Goal: Task Accomplishment & Management: Use online tool/utility

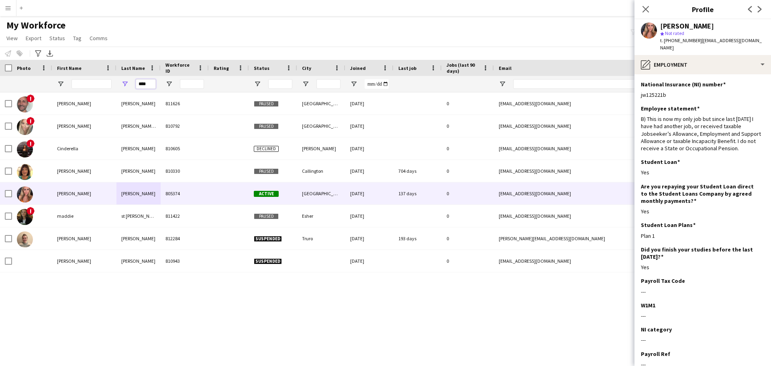
drag, startPoint x: 149, startPoint y: 86, endPoint x: 133, endPoint y: 85, distance: 15.7
click at [133, 85] on div "****" at bounding box center [138, 84] width 44 height 16
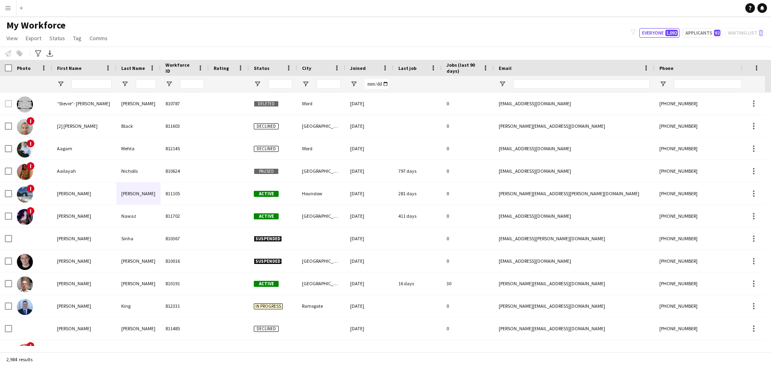
click at [9, 10] on app-icon "Menu" at bounding box center [8, 8] width 6 height 6
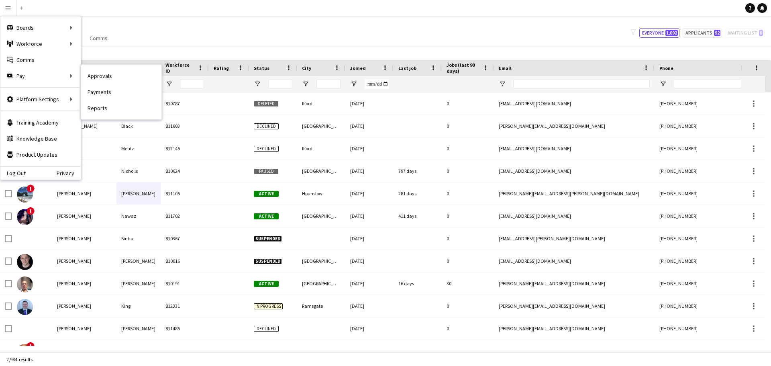
drag, startPoint x: 107, startPoint y: 75, endPoint x: 110, endPoint y: 80, distance: 5.2
click at [107, 75] on link "Approvals" at bounding box center [121, 76] width 80 height 16
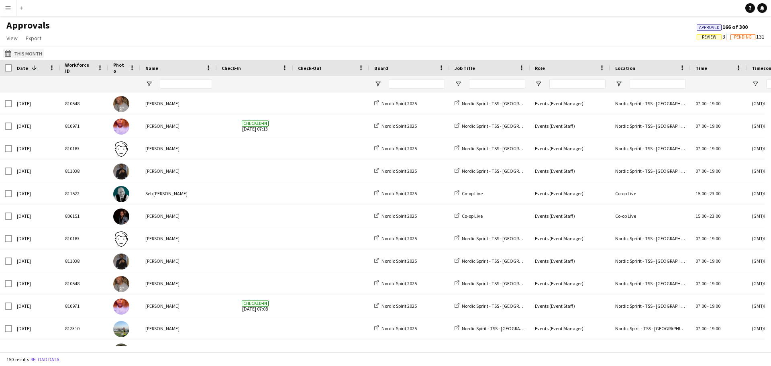
click at [31, 55] on button "This Month This Month" at bounding box center [23, 54] width 41 height 10
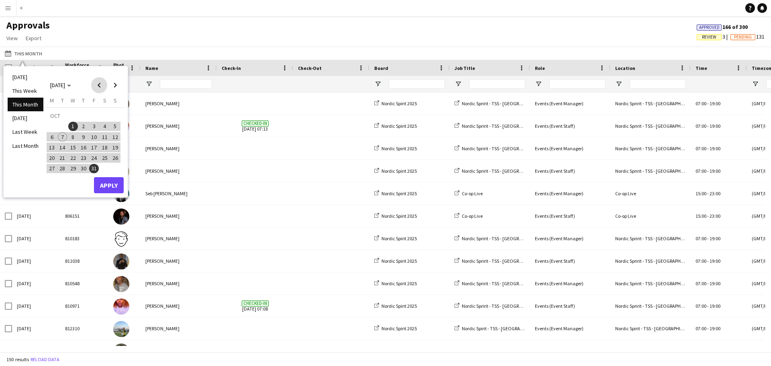
click at [98, 85] on span "Previous month" at bounding box center [99, 85] width 16 height 16
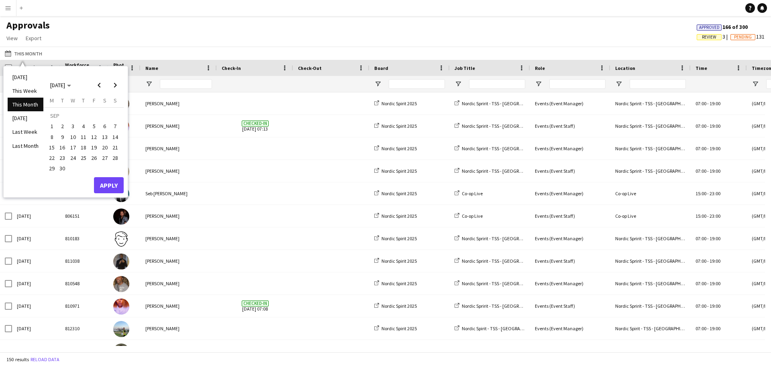
click at [50, 125] on span "1" at bounding box center [52, 127] width 10 height 10
click at [62, 169] on span "30" at bounding box center [63, 169] width 10 height 10
click at [117, 159] on span "28" at bounding box center [115, 158] width 10 height 10
click at [107, 157] on span "27" at bounding box center [105, 158] width 10 height 10
click at [49, 123] on span "1" at bounding box center [52, 127] width 10 height 10
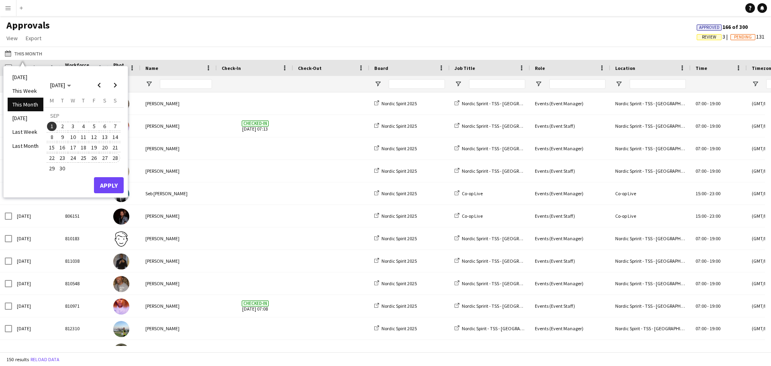
click at [116, 157] on span "28" at bounding box center [115, 158] width 10 height 10
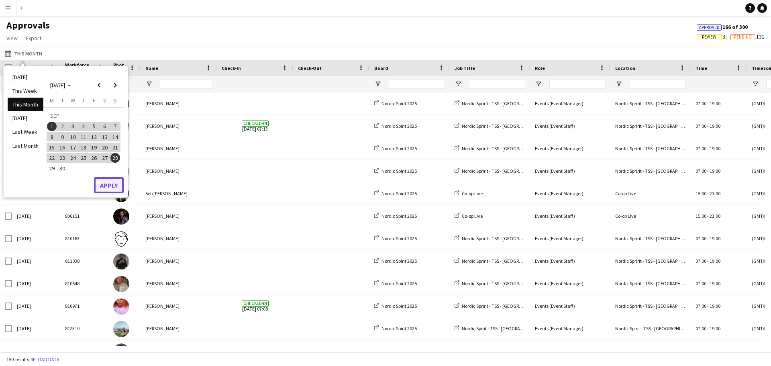
click at [109, 184] on button "Apply" at bounding box center [109, 185] width 30 height 16
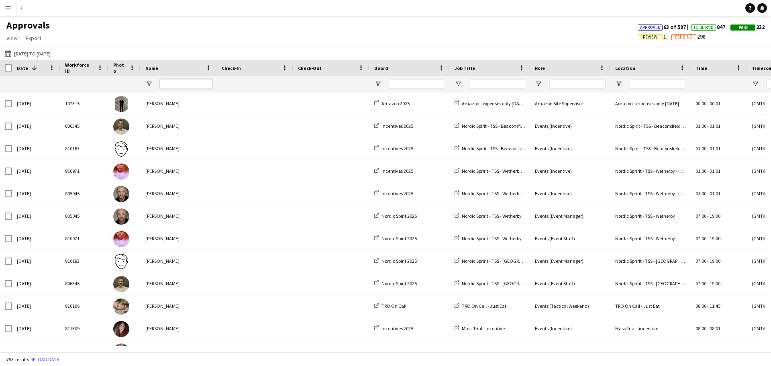
click at [165, 84] on input "Name Filter Input" at bounding box center [186, 84] width 52 height 10
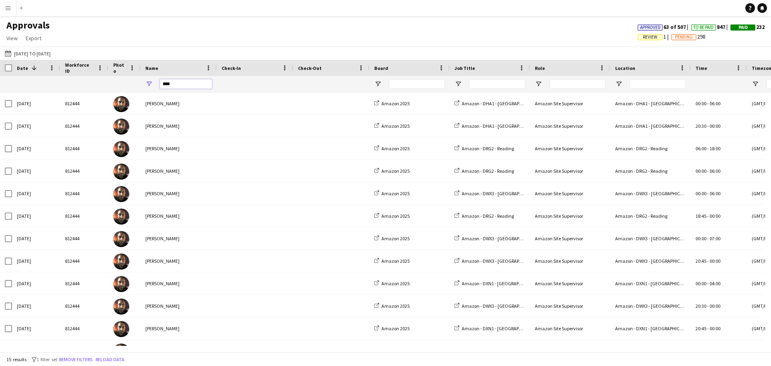
type input "****"
click at [36, 38] on span "Export" at bounding box center [34, 38] width 16 height 7
click at [55, 57] on span "Export as XLSX" at bounding box center [46, 55] width 35 height 7
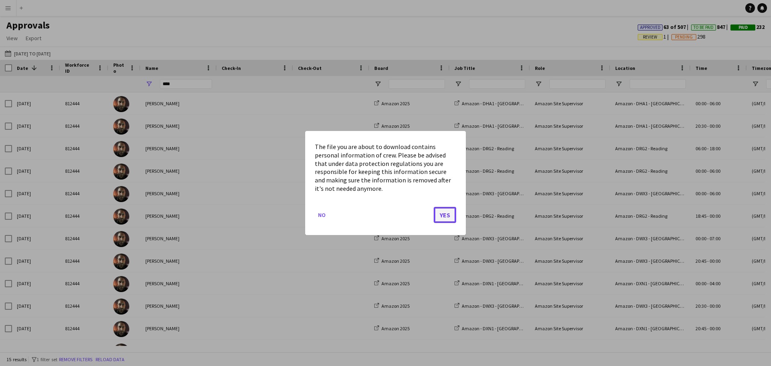
click at [449, 210] on button "Yes" at bounding box center [445, 215] width 22 height 16
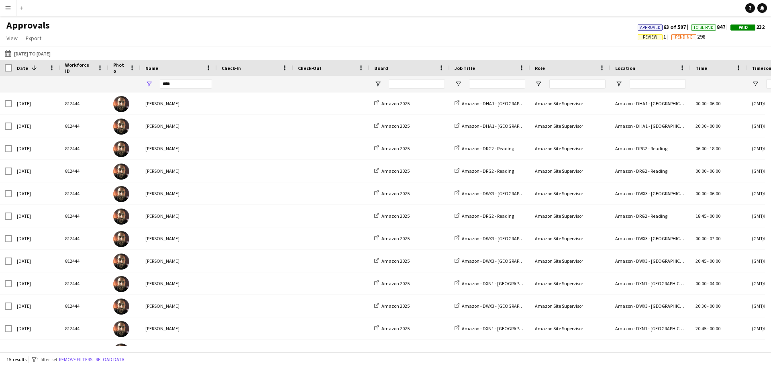
drag, startPoint x: 10, startPoint y: 6, endPoint x: 10, endPoint y: 13, distance: 7.2
click at [10, 6] on app-icon "Menu" at bounding box center [8, 8] width 6 height 6
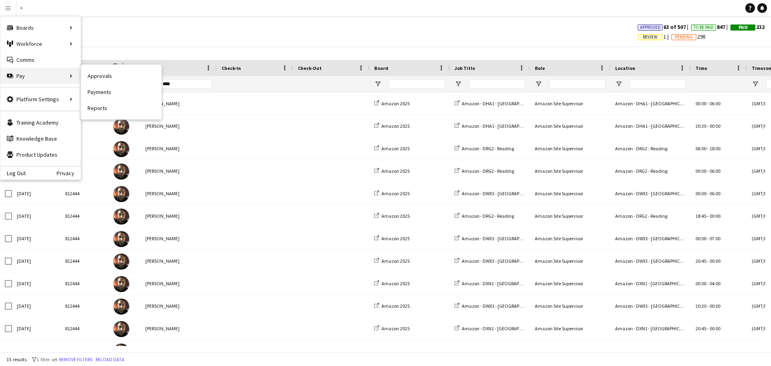
click at [19, 73] on div "Pay Pay" at bounding box center [40, 76] width 80 height 16
click at [94, 90] on link "Payments" at bounding box center [121, 92] width 80 height 16
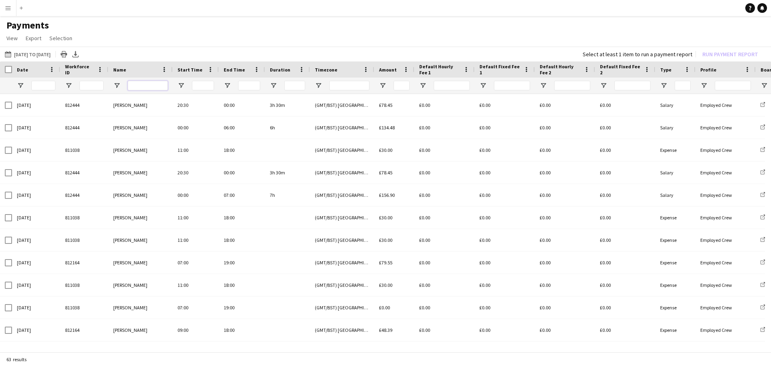
click at [143, 84] on input "Name Filter Input" at bounding box center [148, 86] width 40 height 10
type input "****"
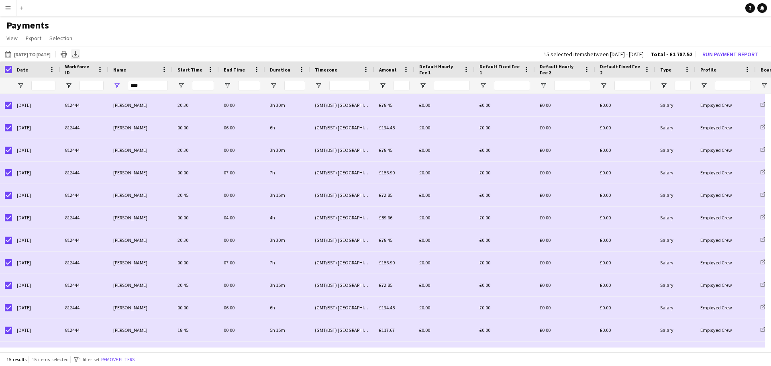
click at [77, 55] on icon at bounding box center [75, 53] width 3 height 5
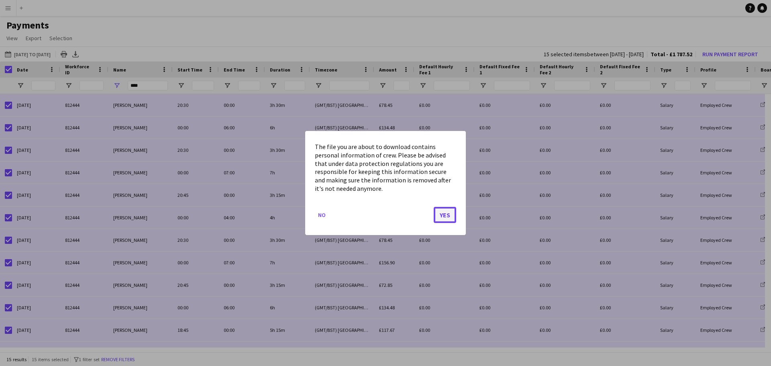
click at [441, 212] on button "Yes" at bounding box center [445, 215] width 22 height 16
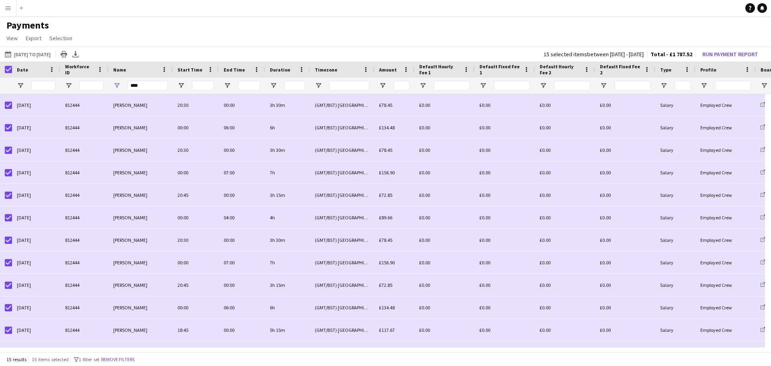
click at [8, 69] on div at bounding box center [6, 69] width 12 height 16
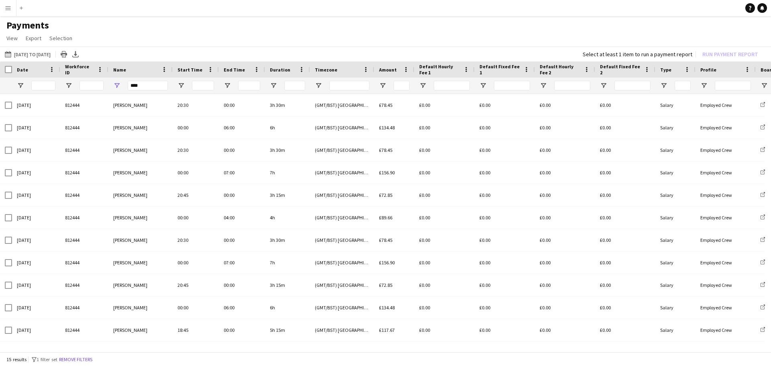
click at [13, 6] on button "Menu" at bounding box center [8, 8] width 16 height 16
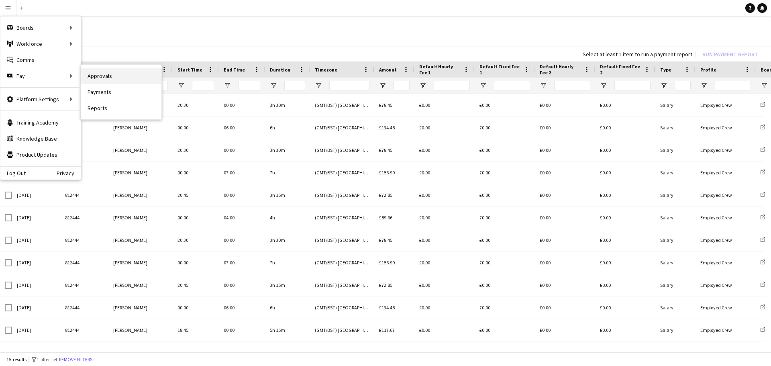
click at [101, 72] on link "Approvals" at bounding box center [121, 76] width 80 height 16
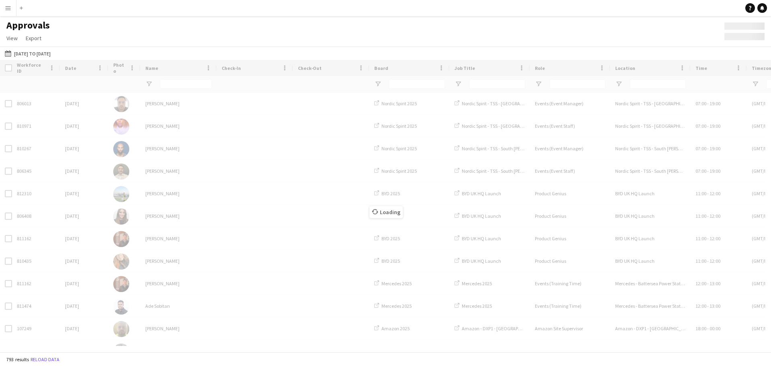
type input "****"
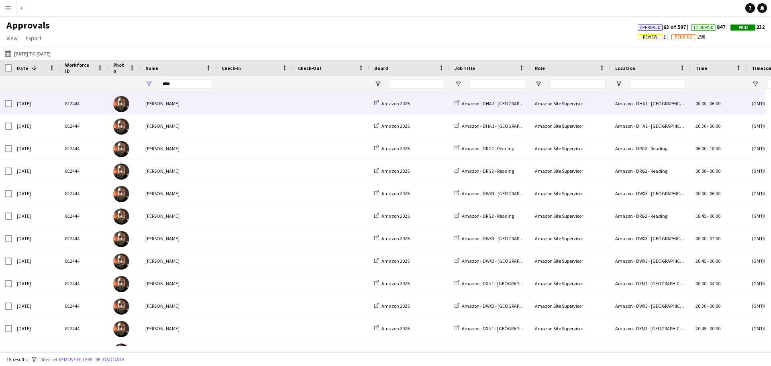
click at [626, 107] on div "Amazon - DHA1 - [GEOGRAPHIC_DATA]" at bounding box center [650, 103] width 80 height 22
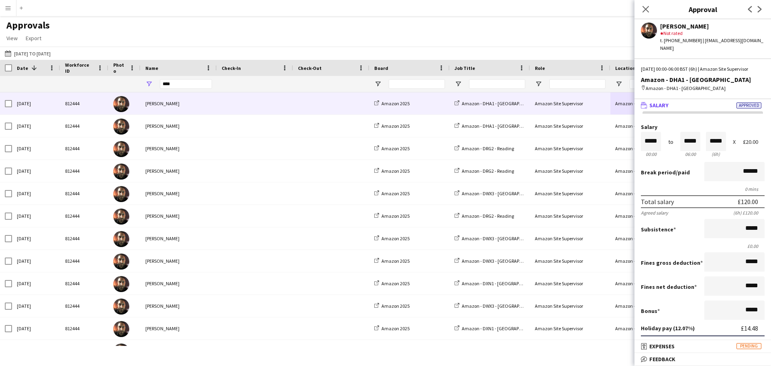
click at [532, 37] on div "Approvals View Customise view Customise filters Reset Filters Reset View Reset …" at bounding box center [385, 32] width 771 height 27
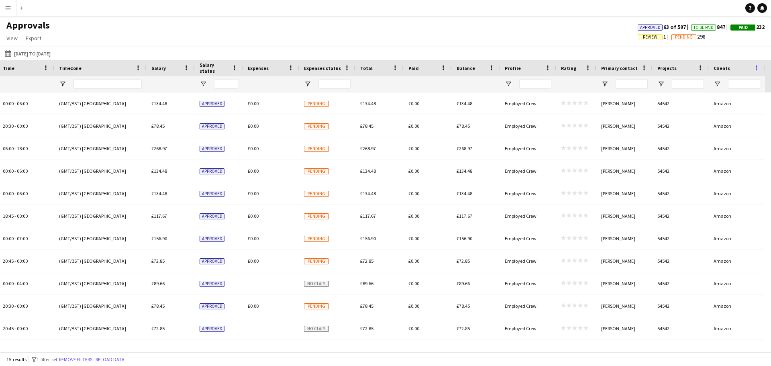
click at [756, 67] on span at bounding box center [756, 67] width 7 height 7
click at [751, 48] on div "[DATE] to [DATE] [DATE] to [DATE] [DATE] This Week This Month [DATE] Last Week …" at bounding box center [385, 53] width 771 height 13
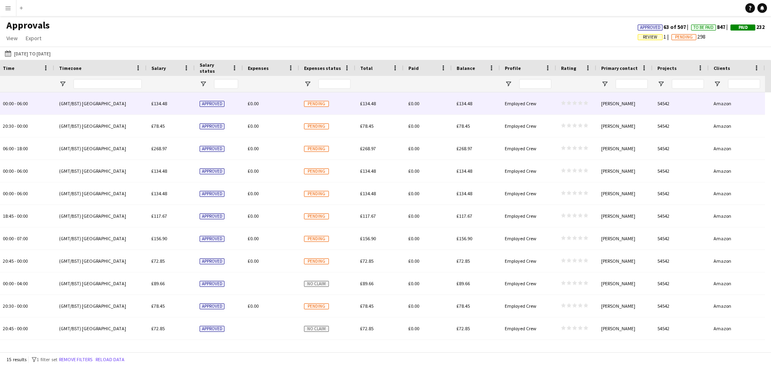
click at [638, 104] on div "[PERSON_NAME]" at bounding box center [624, 103] width 56 height 22
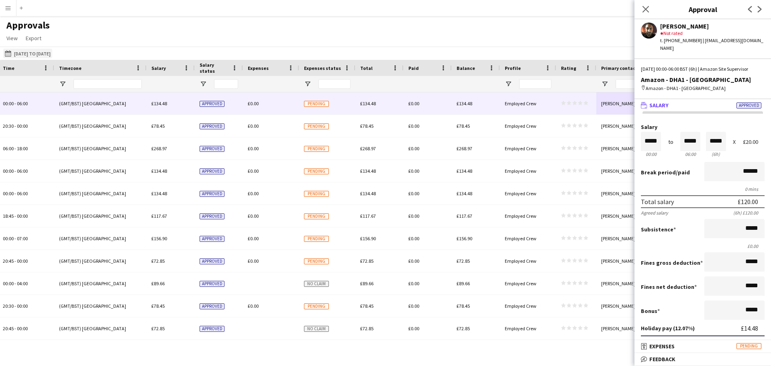
click at [28, 53] on button "[DATE] to [DATE] [DATE] to [DATE]" at bounding box center [27, 54] width 49 height 10
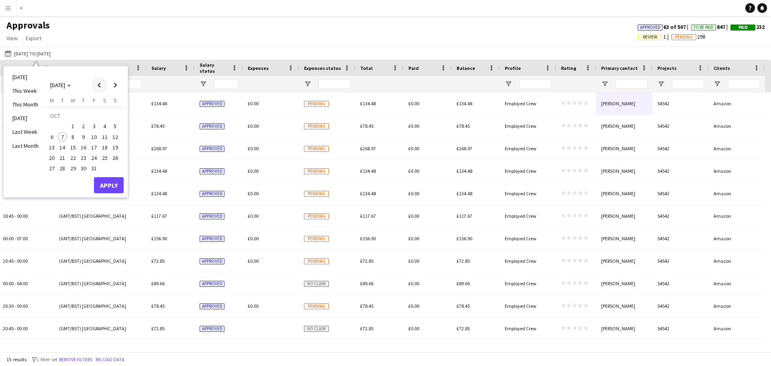
click at [101, 84] on span "Previous month" at bounding box center [99, 85] width 16 height 16
click at [51, 167] on span "29" at bounding box center [52, 169] width 10 height 10
click at [116, 83] on span "Next month" at bounding box center [115, 85] width 16 height 16
click at [116, 124] on span "5" at bounding box center [115, 127] width 10 height 10
click at [107, 182] on button "Apply" at bounding box center [109, 185] width 30 height 16
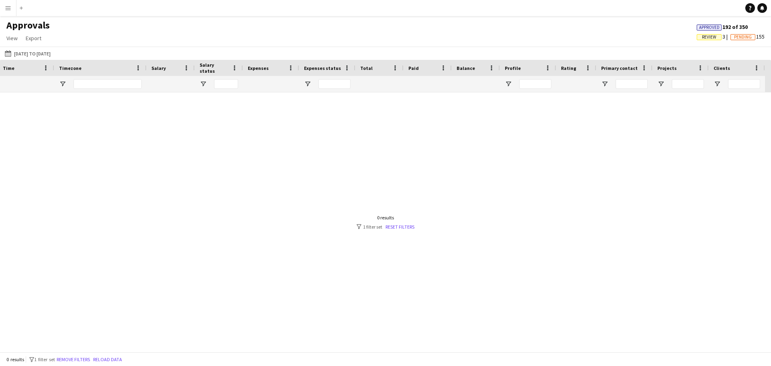
scroll to position [0, 687]
click at [400, 228] on link "Reset filters" at bounding box center [399, 227] width 29 height 6
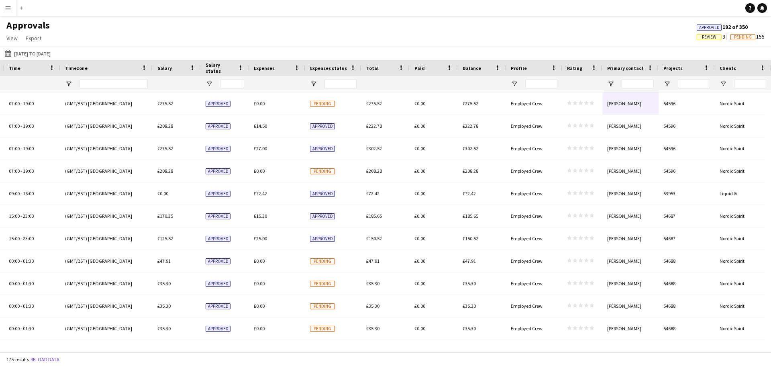
click at [9, 5] on app-icon "Menu" at bounding box center [8, 8] width 6 height 6
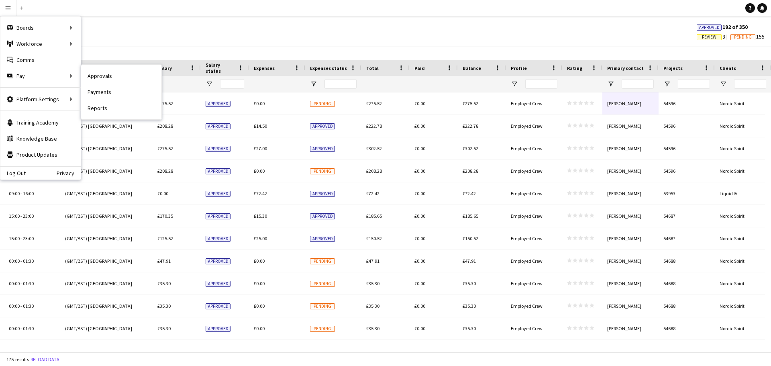
click at [96, 94] on link "Payments" at bounding box center [121, 92] width 80 height 16
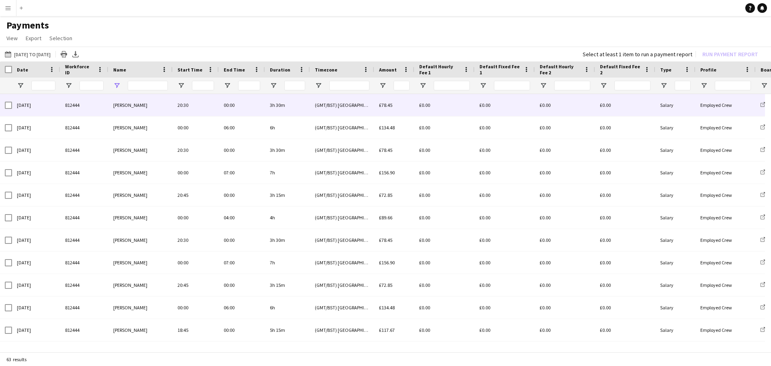
type input "****"
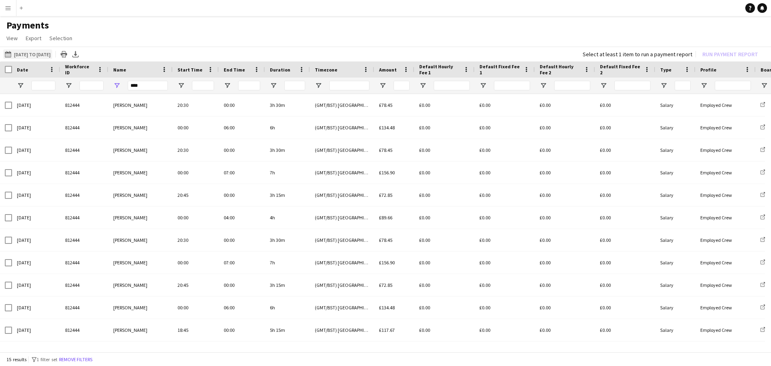
click at [30, 53] on button "[DATE] to [DATE] [DATE] to [DATE]" at bounding box center [27, 54] width 49 height 10
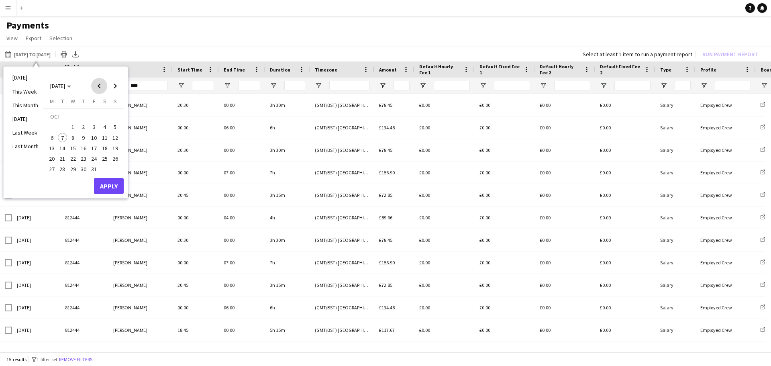
click at [97, 86] on span "Previous month" at bounding box center [99, 86] width 16 height 16
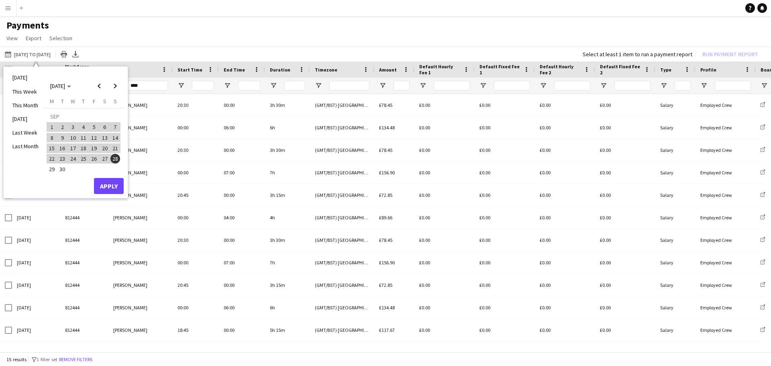
click at [53, 169] on span "29" at bounding box center [52, 170] width 10 height 10
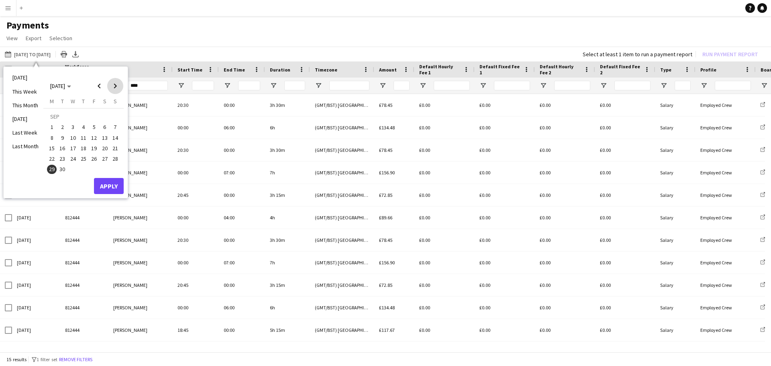
click at [118, 85] on span "Next month" at bounding box center [115, 86] width 16 height 16
click at [115, 127] on span "5" at bounding box center [115, 127] width 10 height 10
click at [121, 186] on button "Apply" at bounding box center [109, 186] width 30 height 16
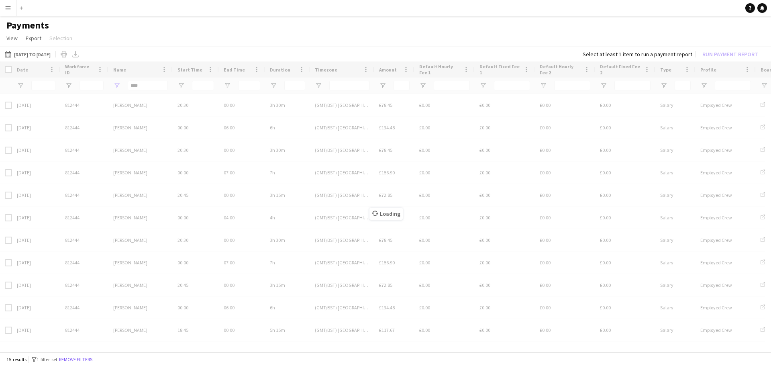
click at [144, 86] on div "Loading" at bounding box center [385, 207] width 771 height 292
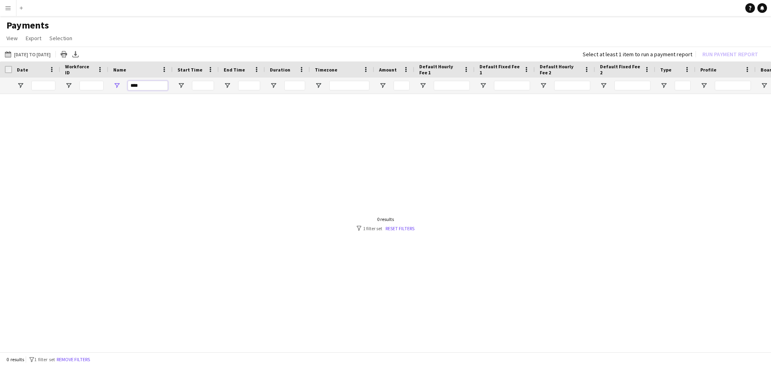
drag, startPoint x: 147, startPoint y: 86, endPoint x: 120, endPoint y: 87, distance: 26.9
click at [122, 86] on div "****" at bounding box center [140, 86] width 64 height 16
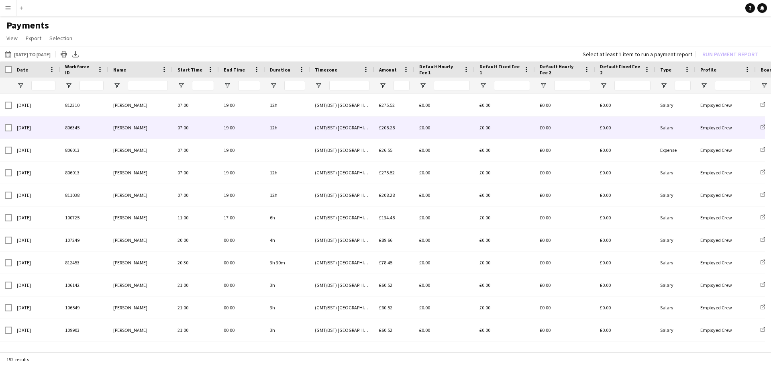
click at [151, 123] on div "[PERSON_NAME]" at bounding box center [140, 127] width 64 height 22
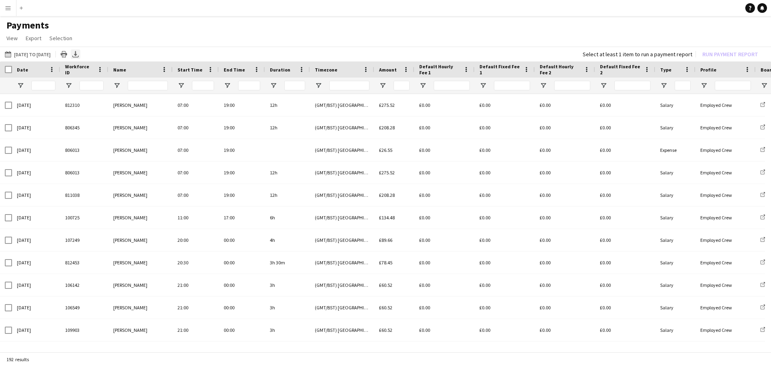
click at [79, 54] on icon "Export XLSX" at bounding box center [75, 54] width 6 height 6
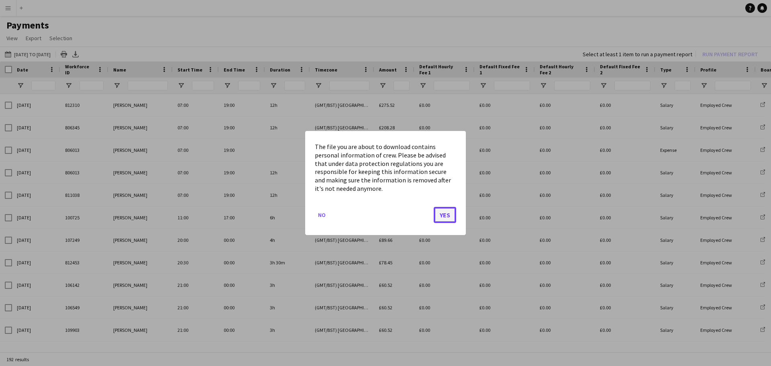
click at [443, 211] on button "Yes" at bounding box center [445, 215] width 22 height 16
